Goal: Check status: Check status

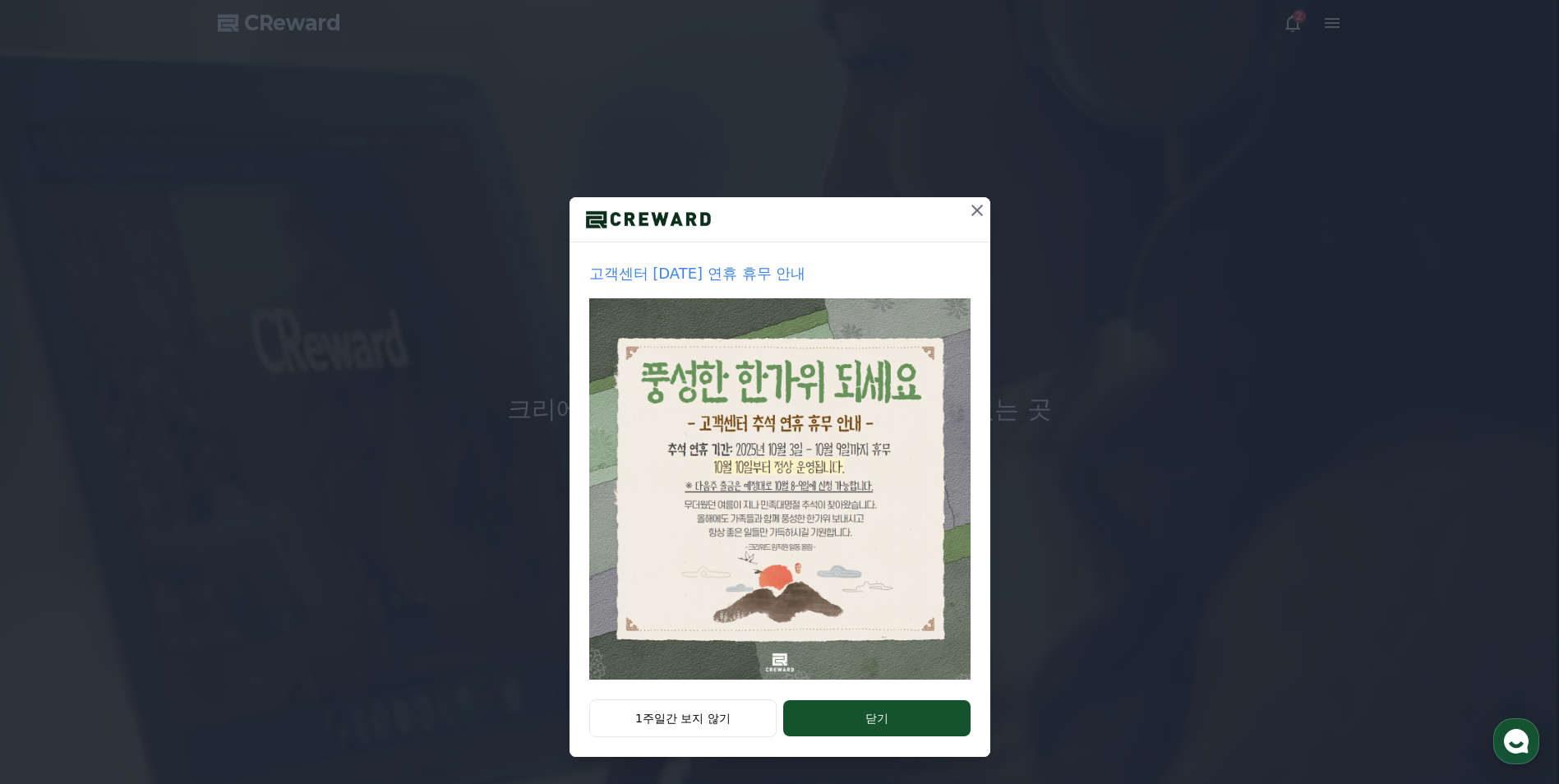
click at [976, 213] on icon at bounding box center [976, 210] width 20 height 20
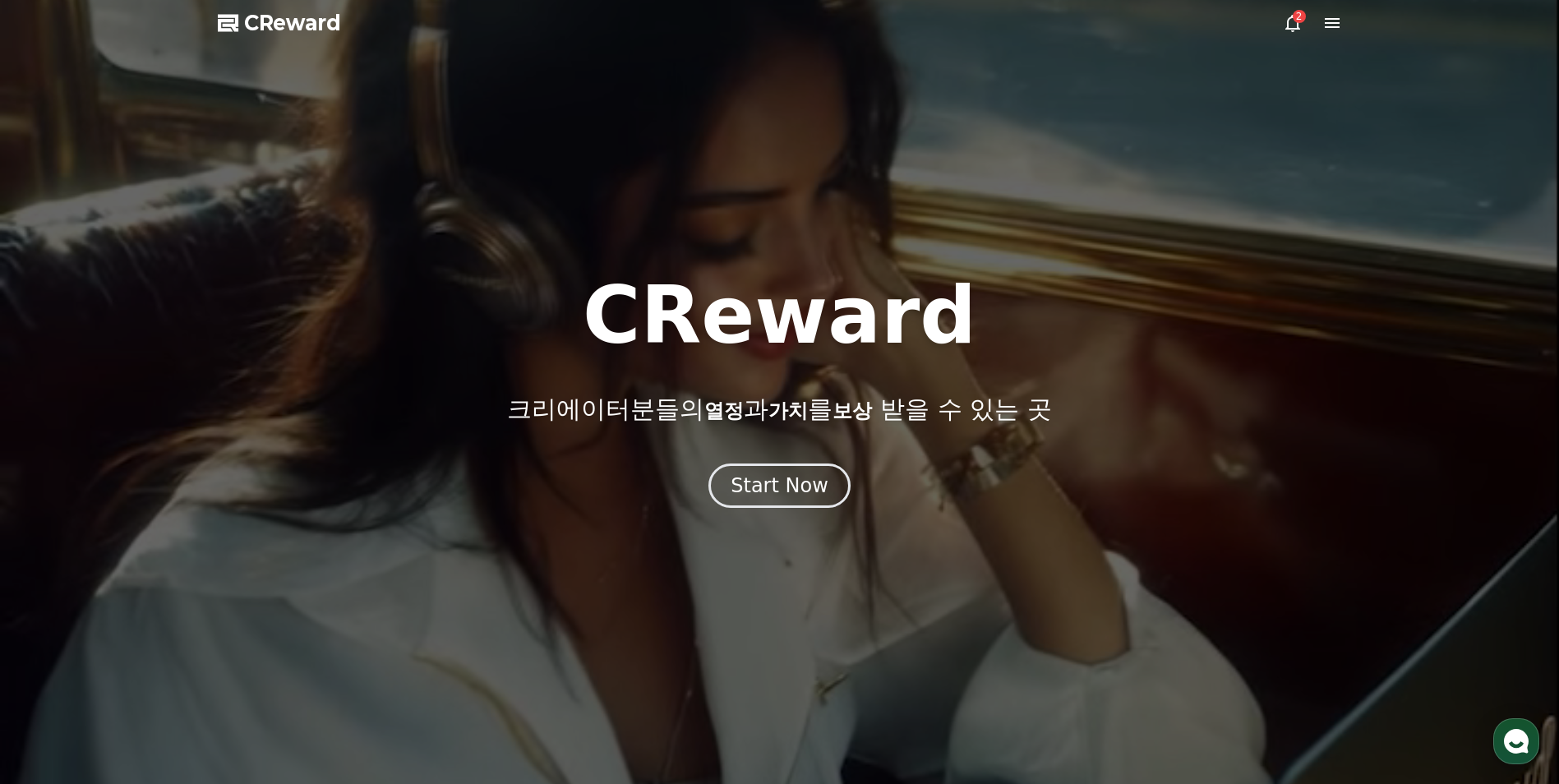
click at [1294, 22] on icon at bounding box center [1292, 22] width 20 height 20
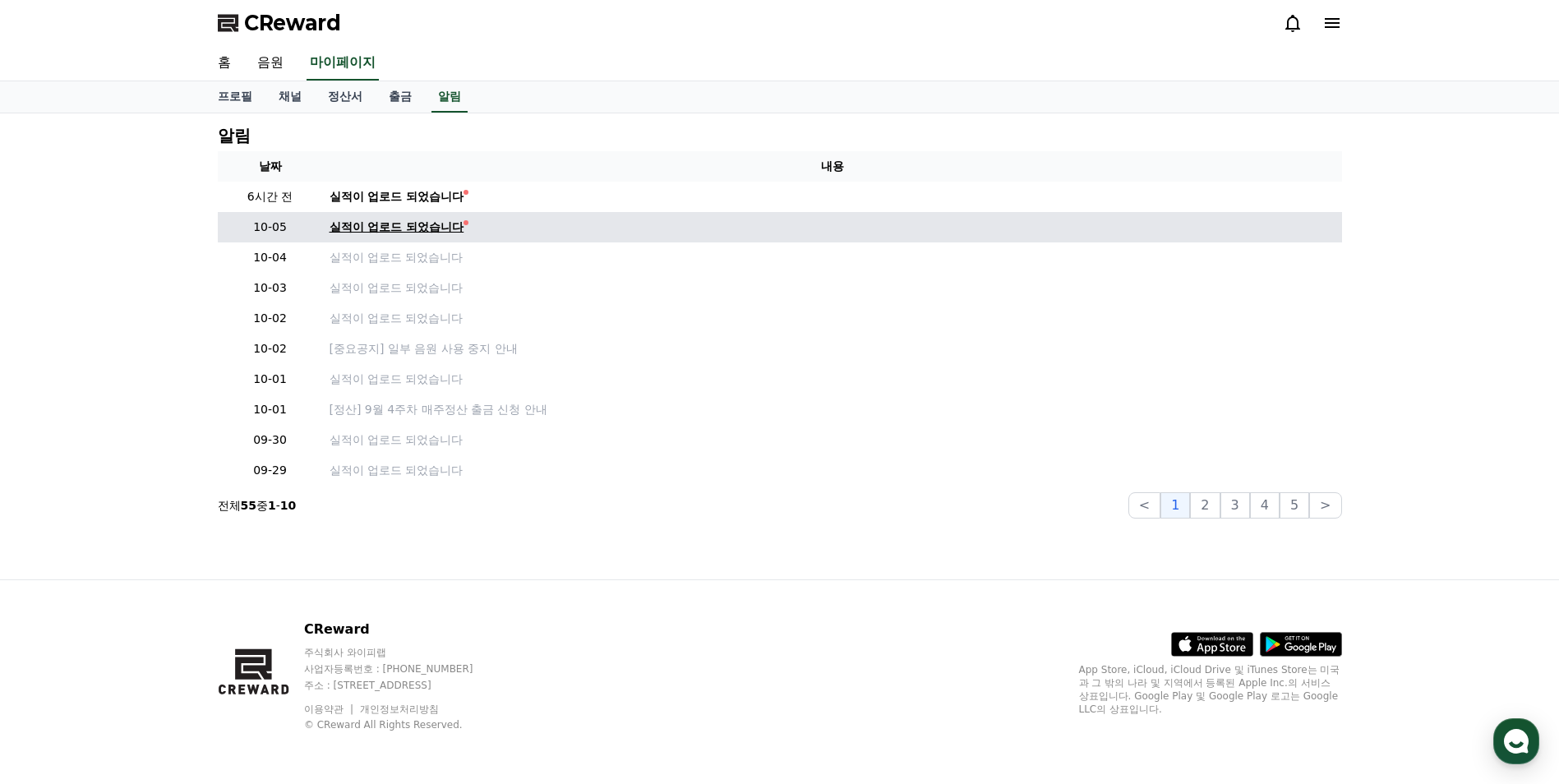
click at [363, 220] on div "실적이 업로드 되었습니다" at bounding box center [397, 227] width 135 height 17
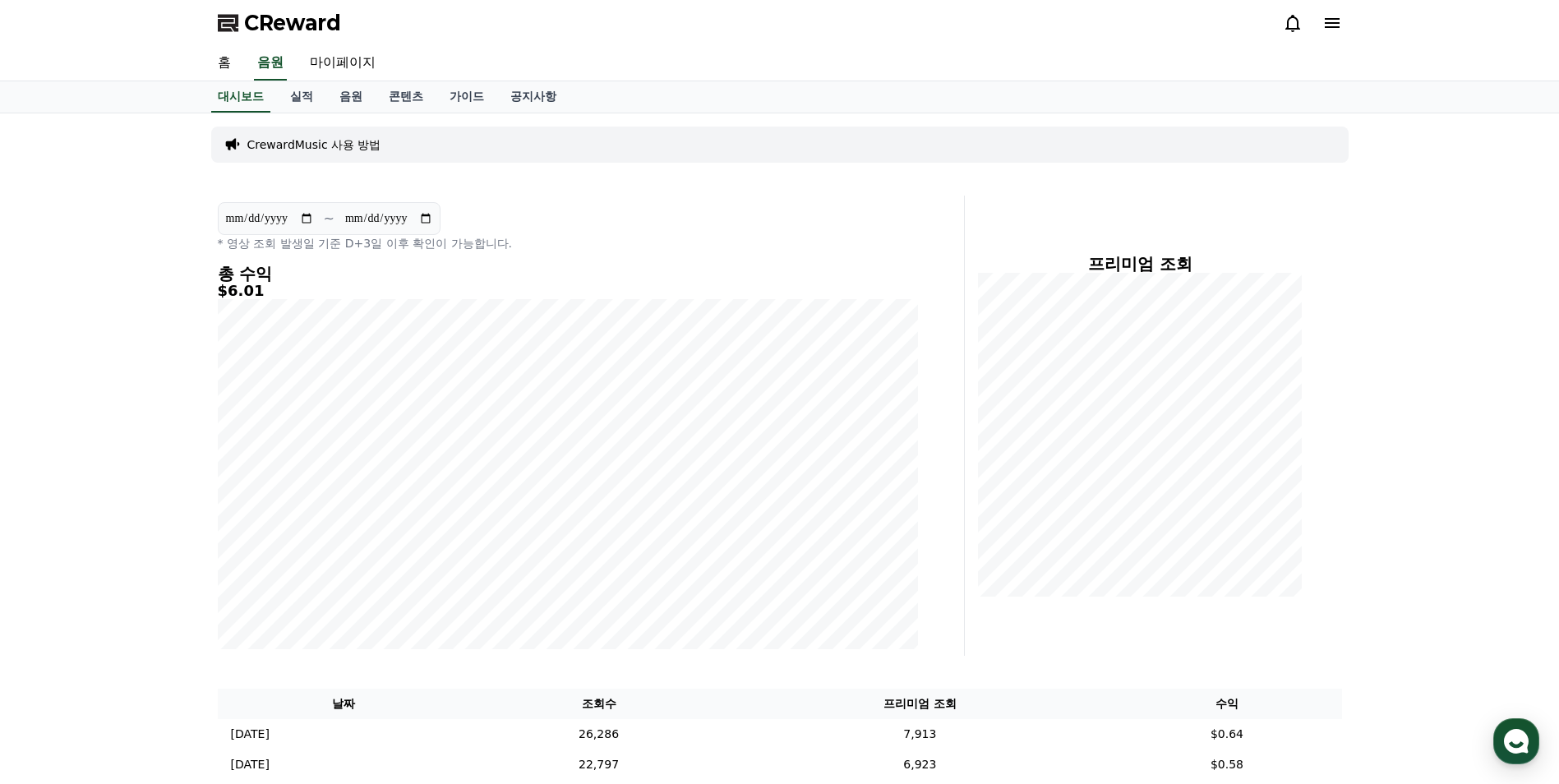
click at [1325, 21] on icon at bounding box center [1332, 22] width 20 height 20
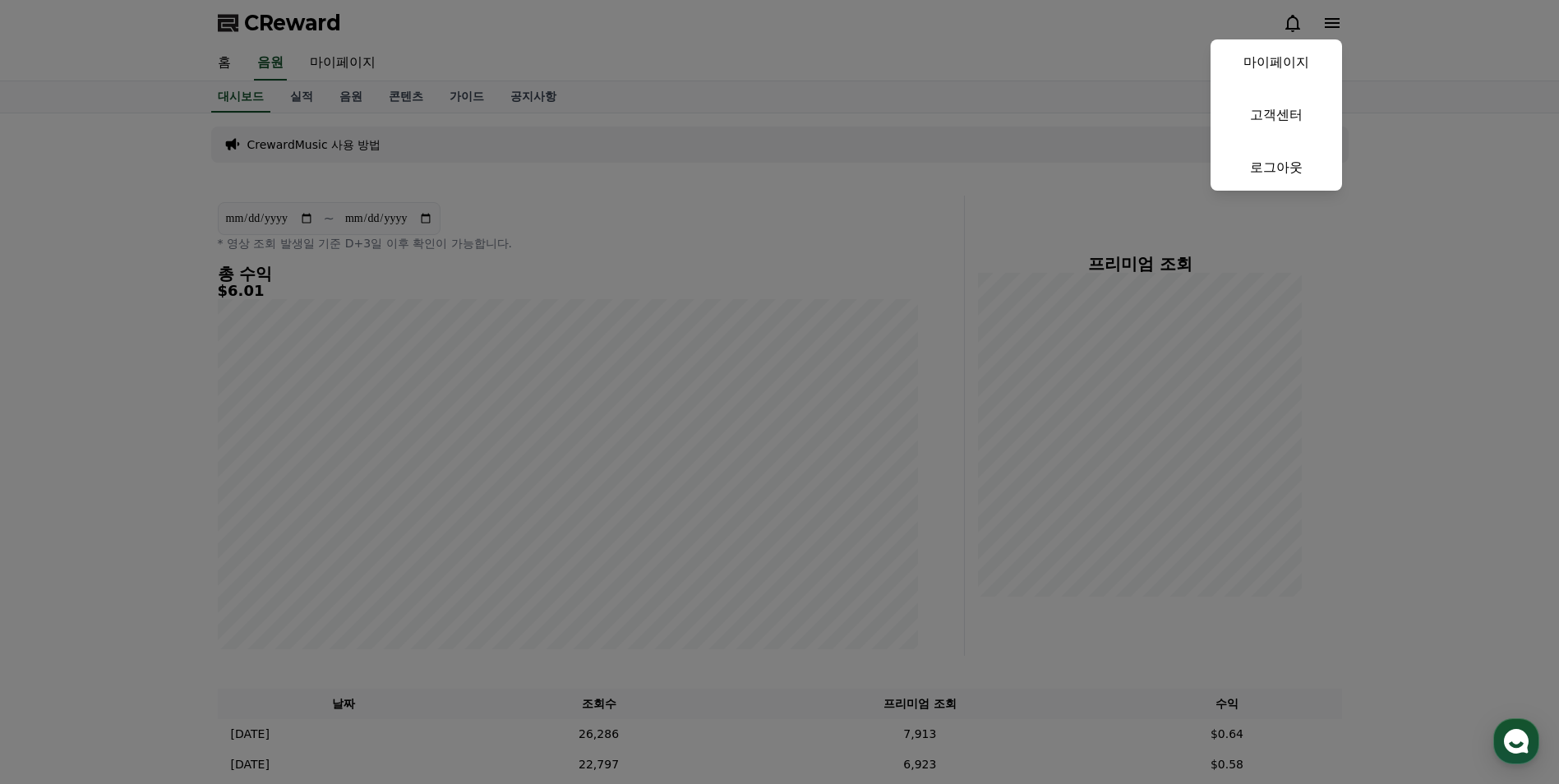
click at [1277, 18] on button "close" at bounding box center [779, 392] width 1559 height 784
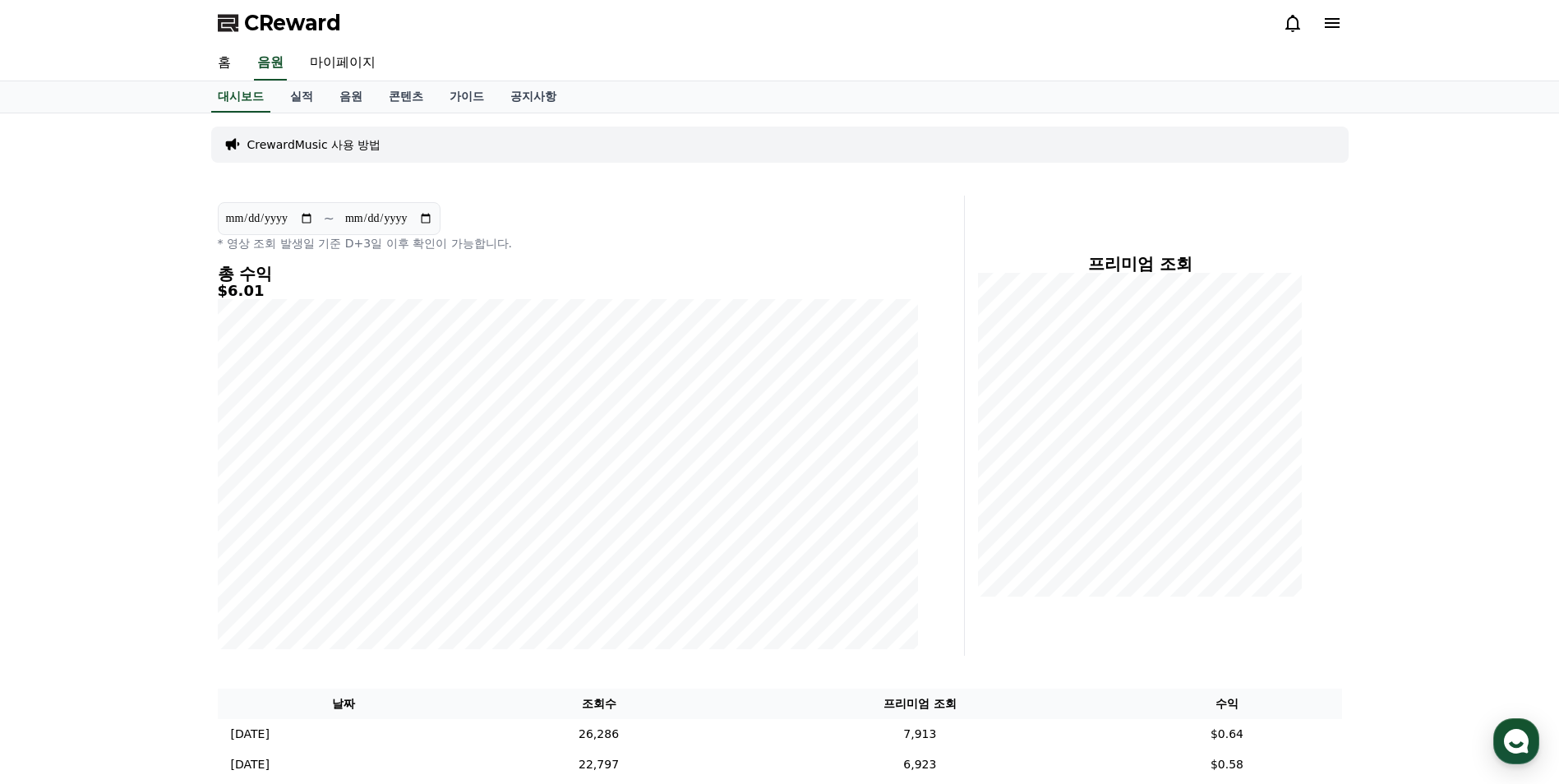
click at [1296, 18] on icon at bounding box center [1292, 22] width 20 height 20
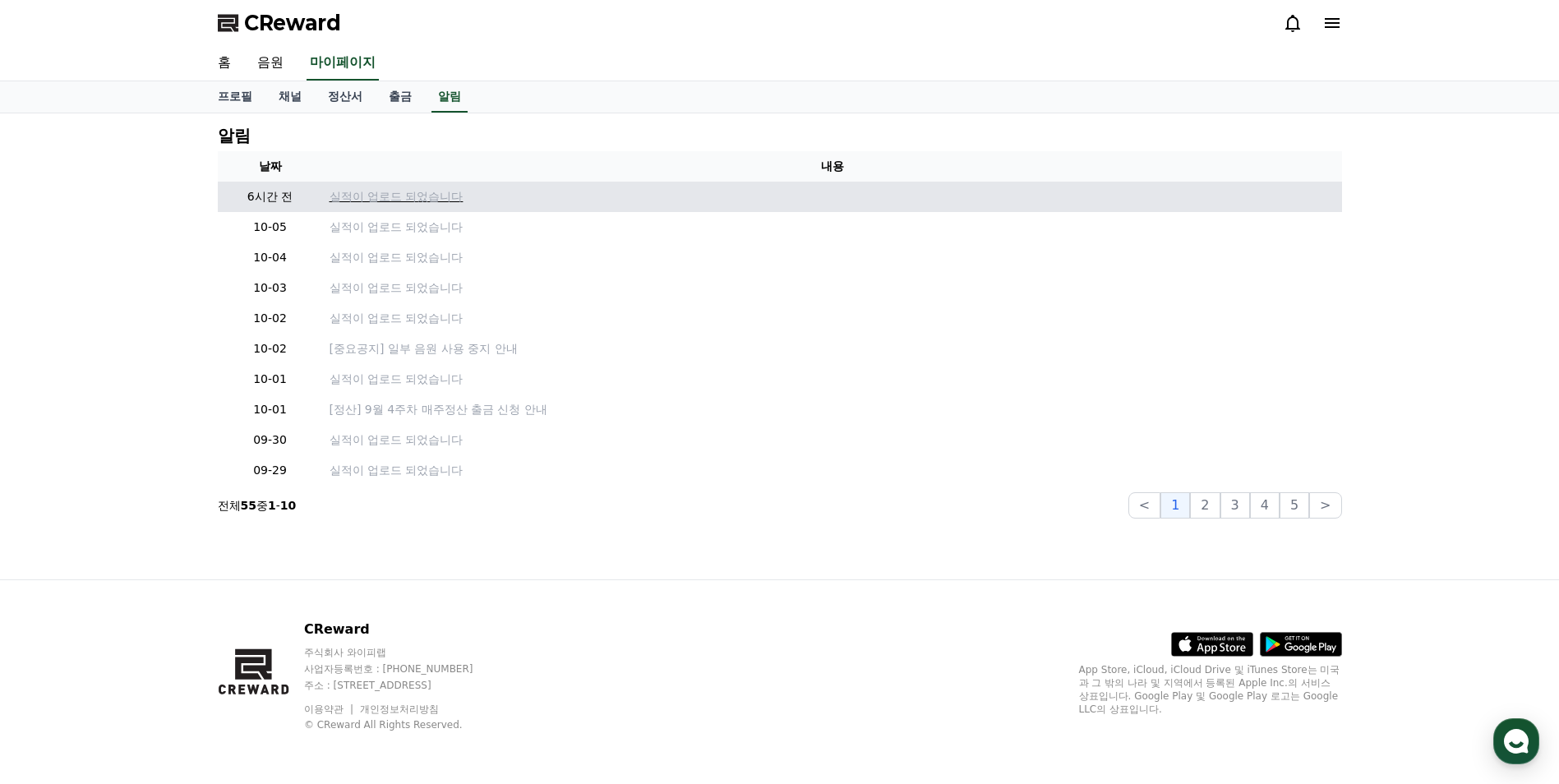
click at [402, 194] on p "실적이 업로드 되었습니다" at bounding box center [832, 197] width 1006 height 17
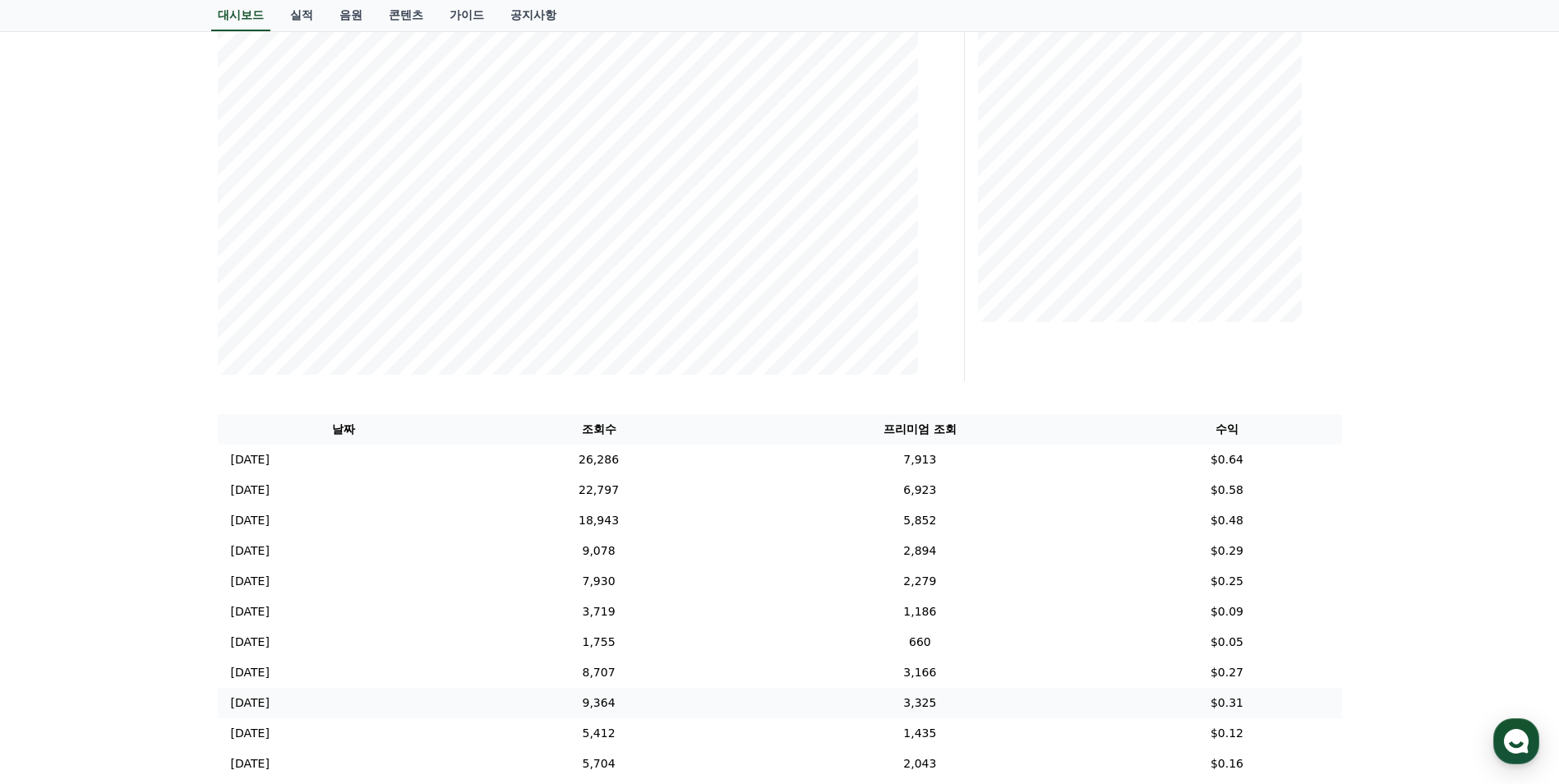
scroll to position [246, 0]
